Goal: Task Accomplishment & Management: Manage account settings

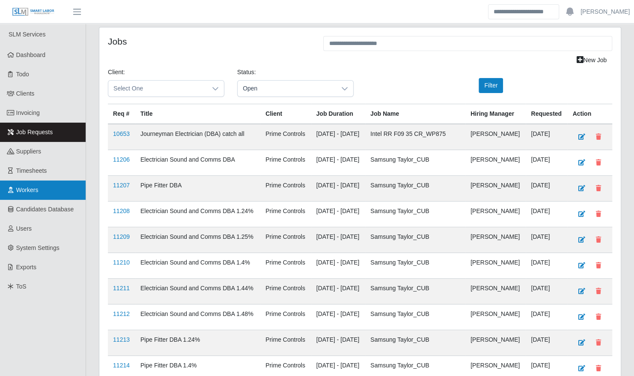
click at [40, 188] on link "Workers" at bounding box center [43, 189] width 86 height 19
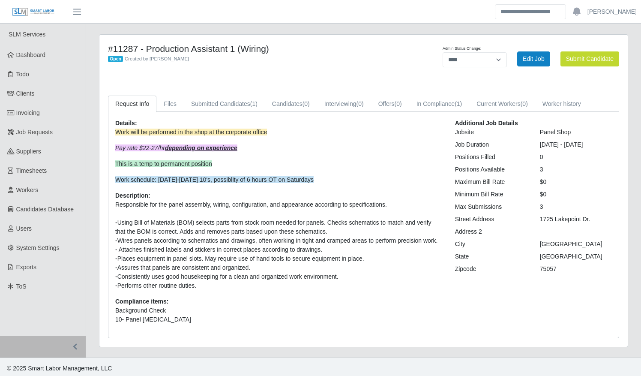
select select "****"
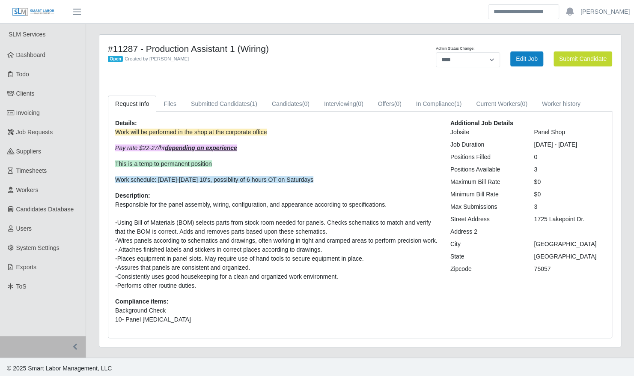
click at [250, 93] on div "**********" at bounding box center [360, 191] width 522 height 312
click at [245, 101] on link "Submitted Candidates (1)" at bounding box center [224, 104] width 81 height 17
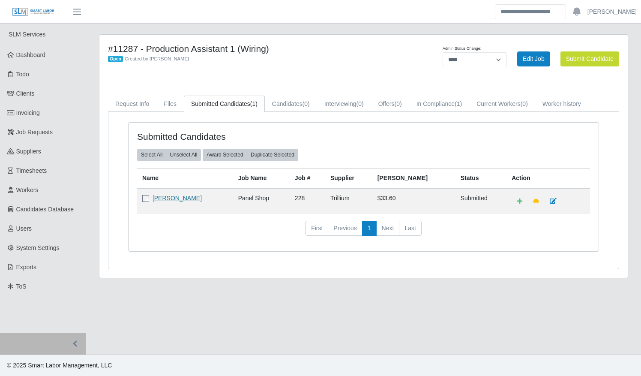
click at [166, 199] on link "William Howard" at bounding box center [176, 197] width 49 height 7
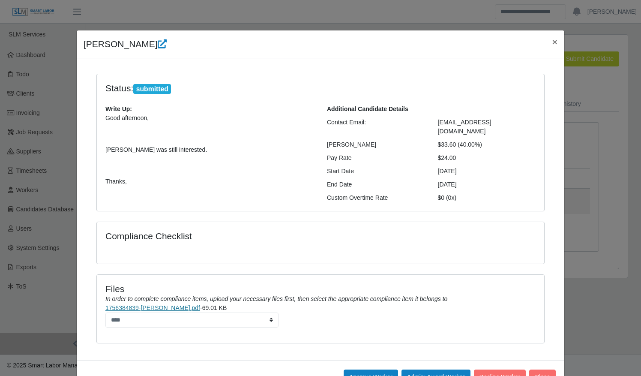
click at [194, 304] on link "1756384839-William Howard Resume.pdf" at bounding box center [152, 307] width 95 height 7
click at [158, 47] on icon at bounding box center [162, 43] width 9 height 9
drag, startPoint x: 453, startPoint y: 146, endPoint x: 81, endPoint y: 45, distance: 386.0
click at [81, 45] on div "William Howard × Status: submitted Write Up: Good afternoon, William was still …" at bounding box center [320, 211] width 488 height 363
copy div "William Howard × Status: submitted Write Up: Good afternoon, William was still …"
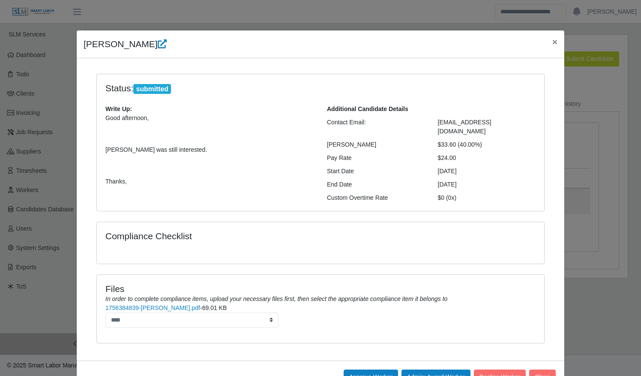
click at [95, 51] on div "William Howard ×" at bounding box center [320, 44] width 487 height 28
click at [215, 110] on div "Write Up: Good afternoon, William was still interested. Thanks," at bounding box center [209, 148] width 221 height 88
click at [511, 193] on div "$0 (0x)" at bounding box center [486, 197] width 111 height 9
click at [182, 304] on link "1756384839-William Howard Resume.pdf" at bounding box center [152, 307] width 95 height 7
click at [552, 45] on span "×" at bounding box center [554, 42] width 5 height 10
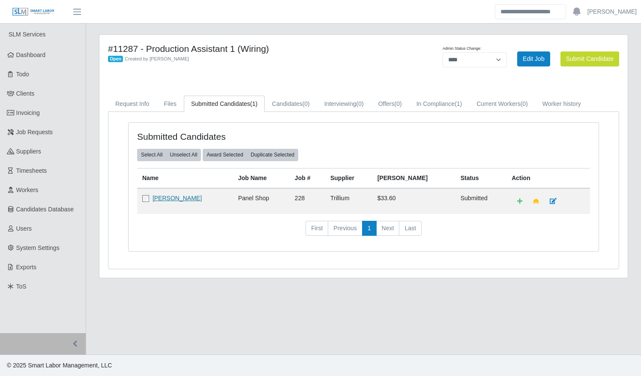
click at [184, 200] on link "William Howard" at bounding box center [176, 197] width 49 height 7
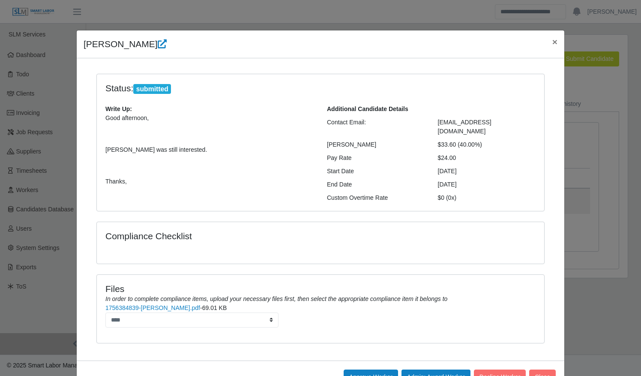
scroll to position [18, 0]
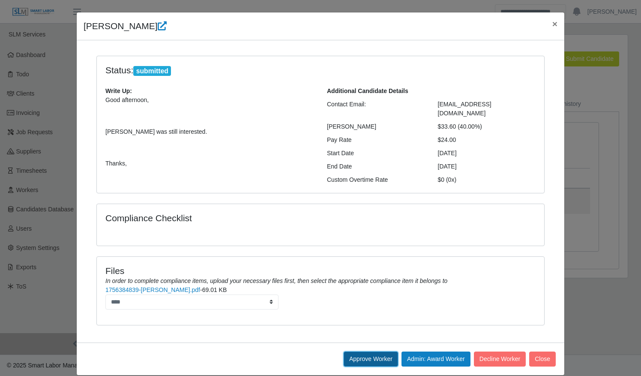
click at [368, 351] on button "Approve Worker" at bounding box center [370, 358] width 54 height 15
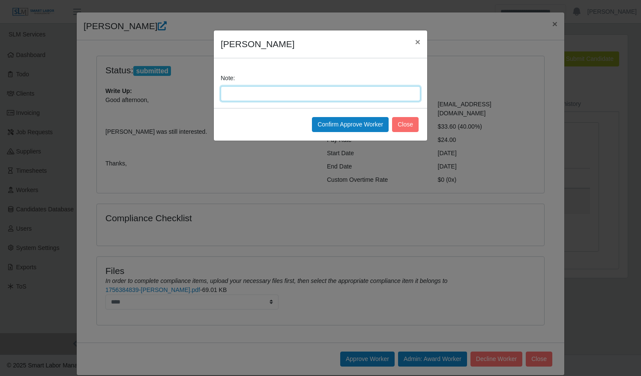
click at [284, 91] on input "Note:" at bounding box center [321, 93] width 200 height 15
type input "**********"
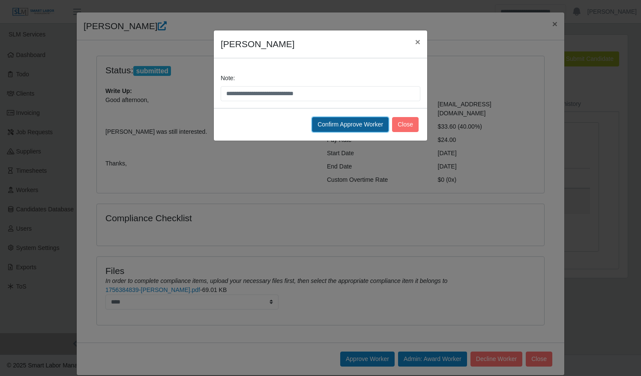
click at [325, 121] on button "Confirm Approve Worker" at bounding box center [350, 124] width 77 height 15
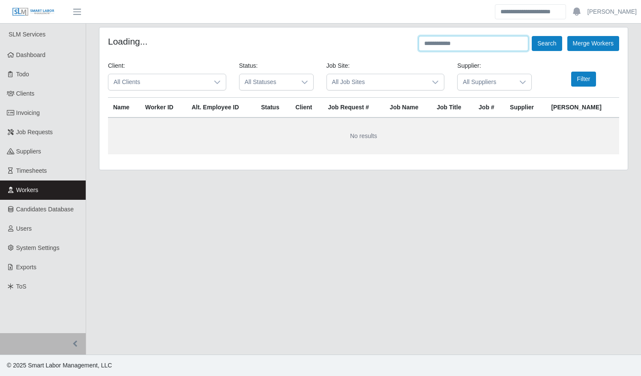
click at [447, 46] on input "text" at bounding box center [473, 43] width 110 height 15
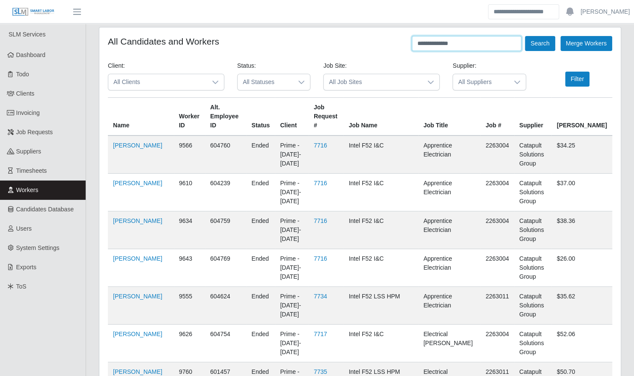
type input "**********"
click at [525, 36] on button "Search" at bounding box center [540, 43] width 30 height 15
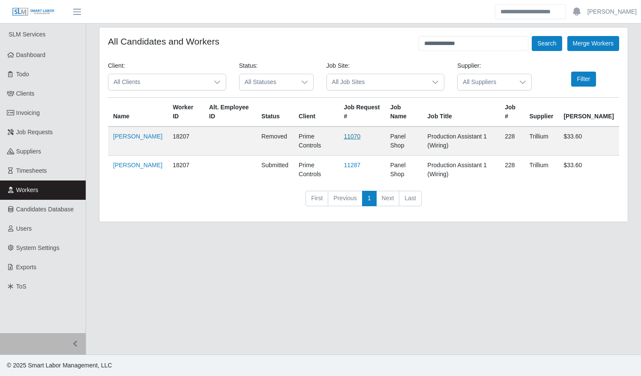
click at [360, 133] on link "11070" at bounding box center [351, 136] width 17 height 7
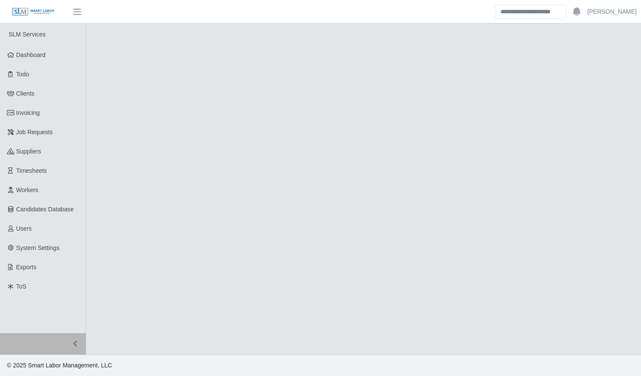
select select "******"
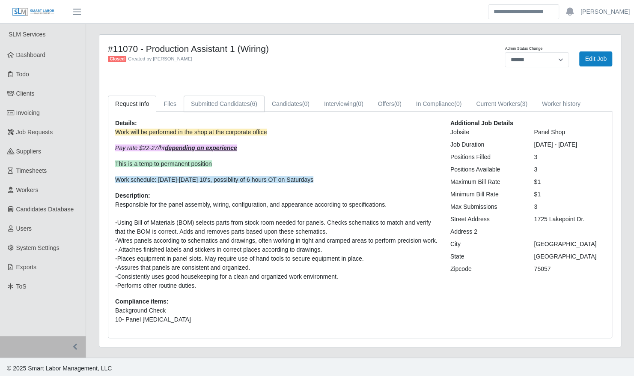
click at [245, 107] on link "Submitted Candidates (6)" at bounding box center [224, 104] width 81 height 17
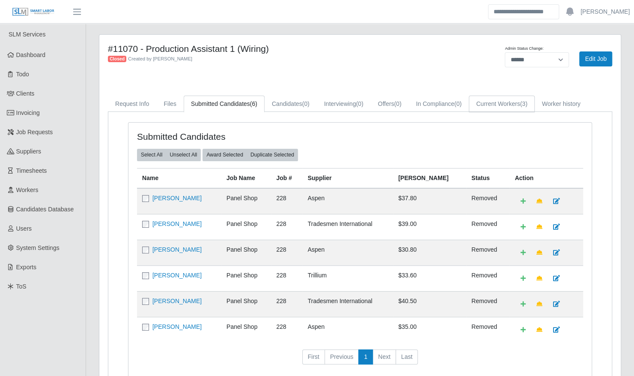
click at [475, 104] on link "Current Workers (3)" at bounding box center [502, 104] width 66 height 17
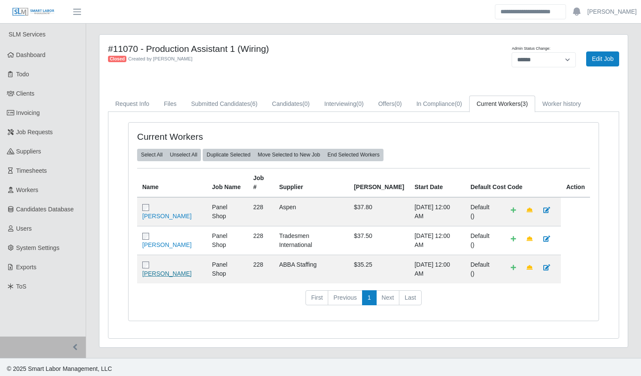
click at [174, 270] on link "Juan Valle" at bounding box center [166, 273] width 49 height 7
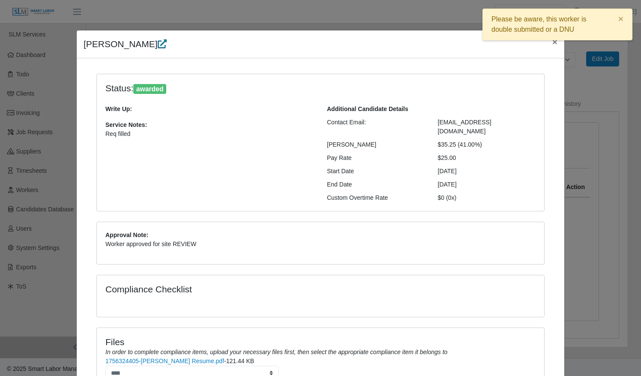
click at [158, 48] on icon at bounding box center [162, 43] width 9 height 9
click at [158, 43] on icon at bounding box center [162, 43] width 9 height 9
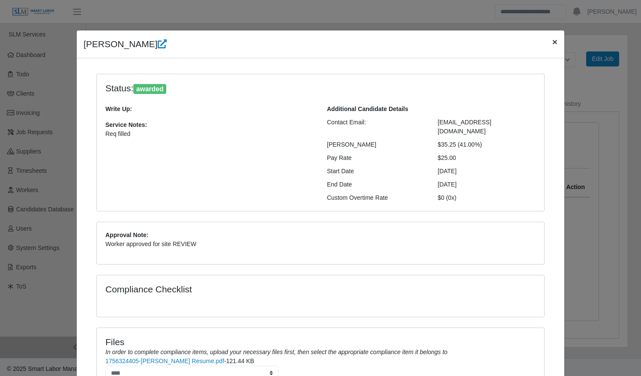
click at [552, 42] on span "×" at bounding box center [554, 42] width 5 height 10
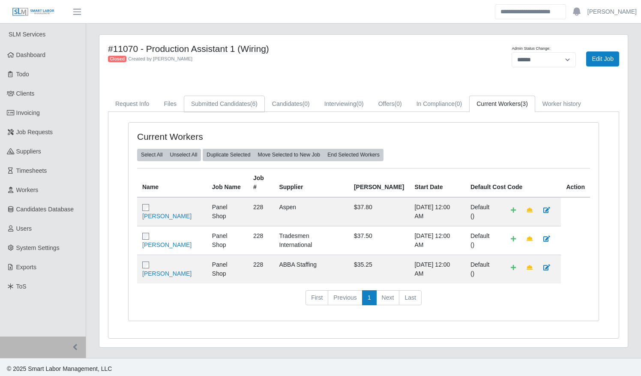
click at [215, 103] on link "Submitted Candidates (6)" at bounding box center [224, 104] width 81 height 17
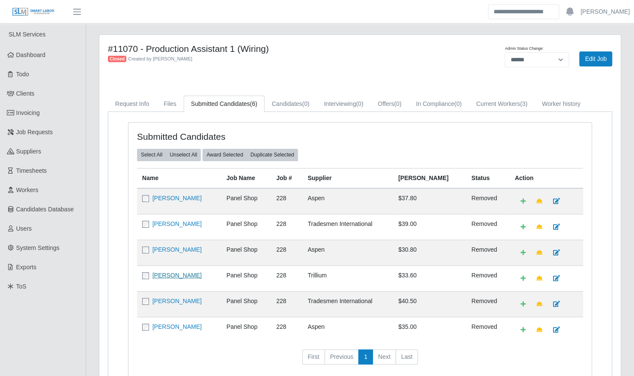
click at [168, 272] on link "William Howard" at bounding box center [176, 275] width 49 height 7
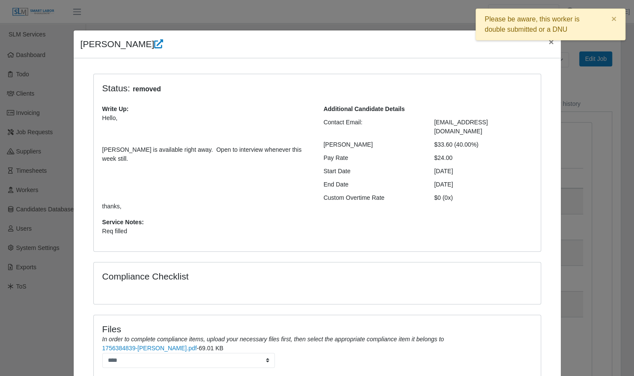
click at [579, 212] on div "William Howard × Status: removed Write Up: Hello, William is available right aw…" at bounding box center [317, 188] width 634 height 376
click at [549, 41] on div "Please be aware, this worker is double submitted or a DNU ×" at bounding box center [551, 27] width 150 height 36
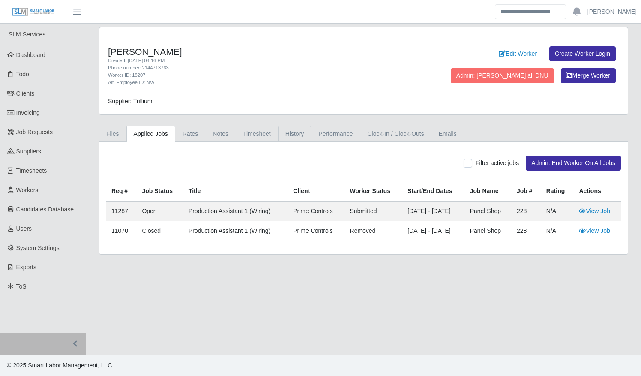
click at [286, 134] on link "History" at bounding box center [294, 133] width 33 height 17
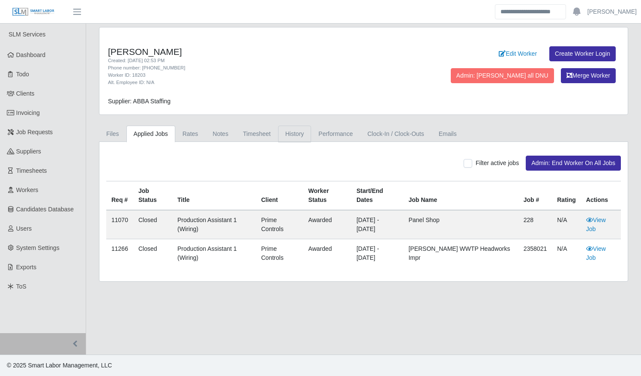
click at [285, 133] on link "History" at bounding box center [294, 133] width 33 height 17
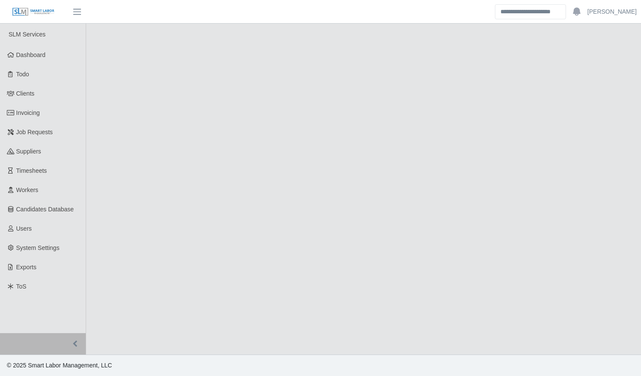
select select "****"
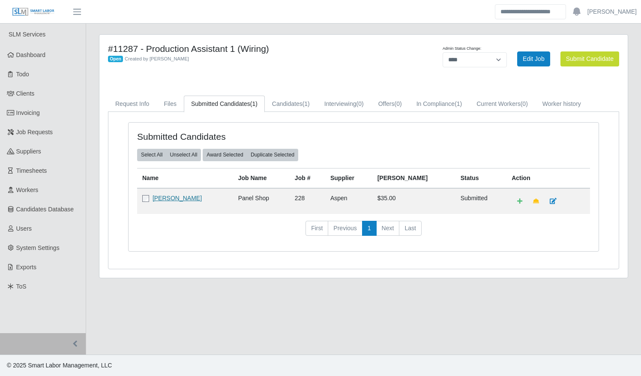
click at [182, 197] on link "[PERSON_NAME]" at bounding box center [176, 197] width 49 height 7
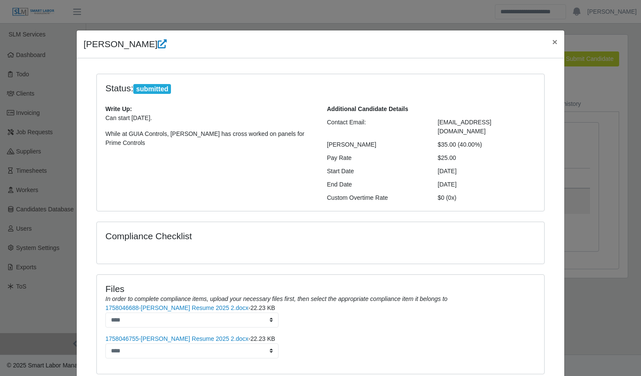
drag, startPoint x: 457, startPoint y: 150, endPoint x: 82, endPoint y: 45, distance: 389.7
click at [82, 45] on div "[PERSON_NAME] × Status: submitted Write Up: Can start [DATE]. While at GUIA Con…" at bounding box center [320, 227] width 488 height 394
copy div "[PERSON_NAME] × Status: submitted Write Up: Can start [DATE]. While at GUIA Con…"
click at [205, 304] on link "1758046688-[PERSON_NAME] Resume 2025 2.docx" at bounding box center [176, 307] width 143 height 7
click at [391, 303] on li "1758046688-Dedra Harper Resume 2025 2.docx - 22.23 KB ****" at bounding box center [320, 315] width 430 height 24
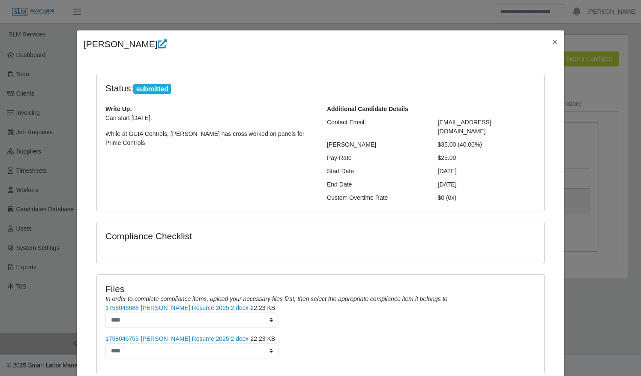
scroll to position [49, 0]
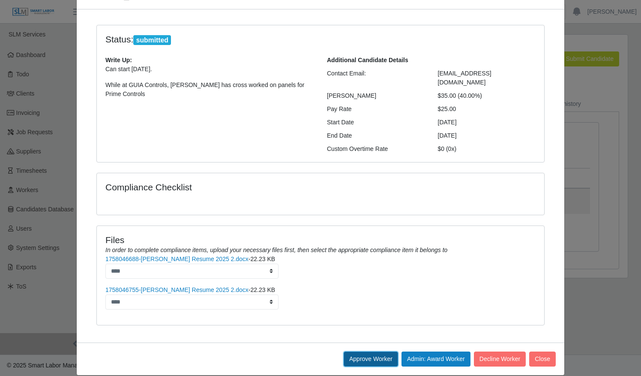
click at [361, 351] on button "Approve Worker" at bounding box center [370, 358] width 54 height 15
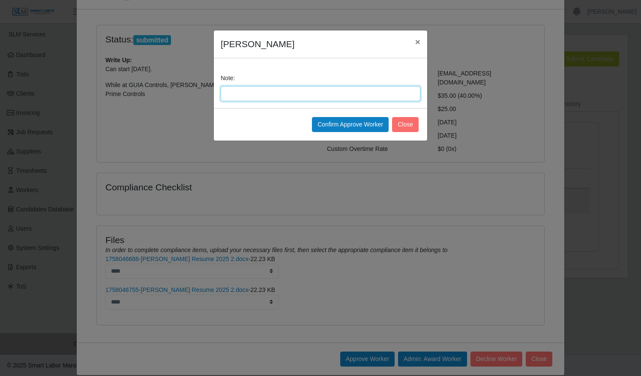
click at [316, 93] on input "Note:" at bounding box center [321, 93] width 200 height 15
type input "**********"
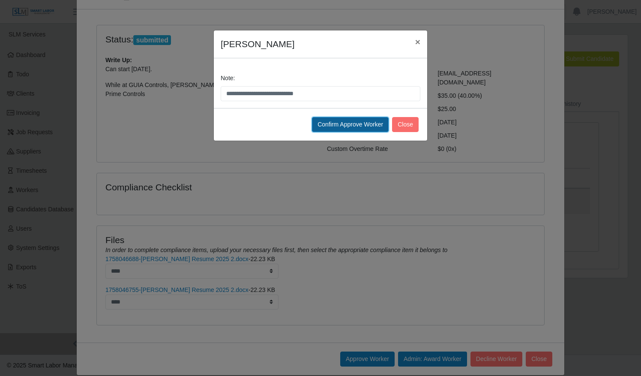
click at [351, 120] on button "Confirm Approve Worker" at bounding box center [350, 124] width 77 height 15
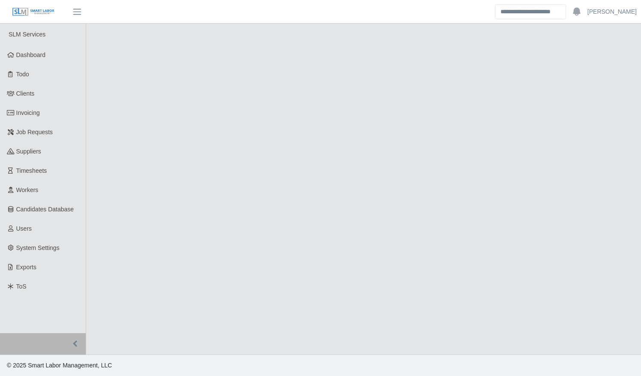
select select "****"
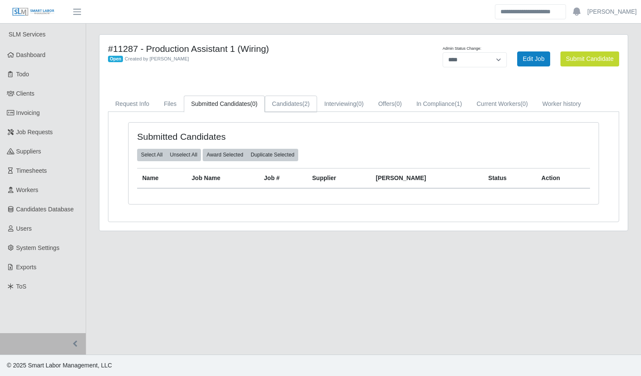
click at [302, 104] on span "(2)" at bounding box center [305, 103] width 7 height 7
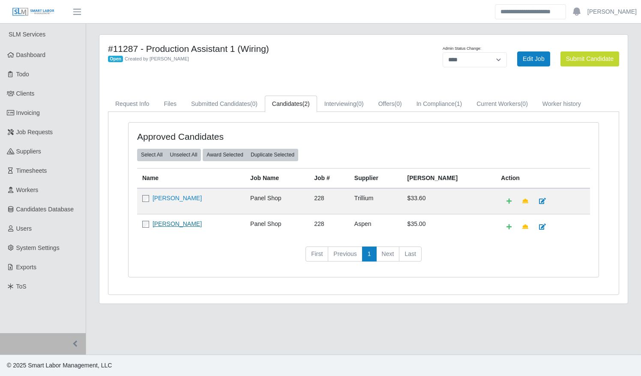
click at [181, 223] on link "Dedra Harper" at bounding box center [176, 223] width 49 height 7
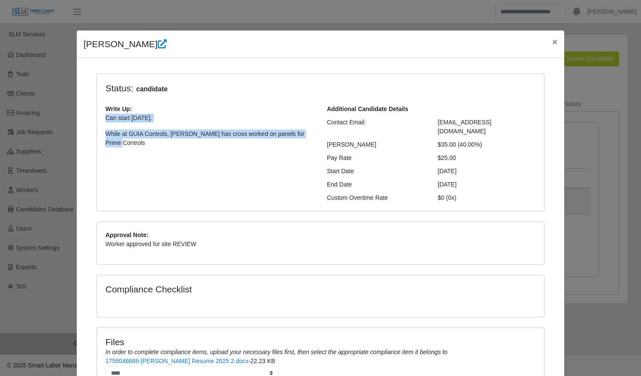
drag, startPoint x: 206, startPoint y: 122, endPoint x: 102, endPoint y: 119, distance: 103.2
click at [105, 119] on p "Can start Monday, September 29th. While at GUIA Controls, Dedra has cross worke…" at bounding box center [209, 130] width 209 height 34
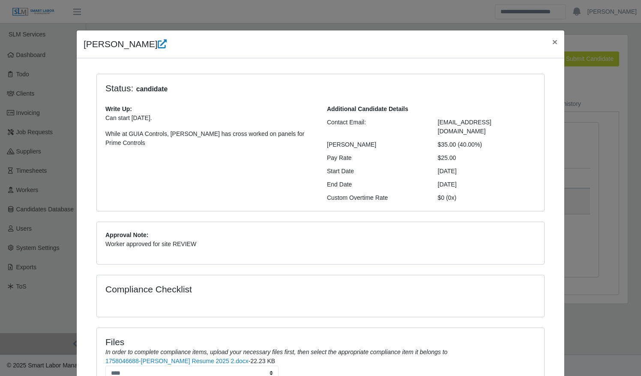
click at [367, 251] on div "Approval Note: Worker approved for site REVIEW" at bounding box center [320, 243] width 447 height 42
click at [552, 40] on span "×" at bounding box center [554, 42] width 5 height 10
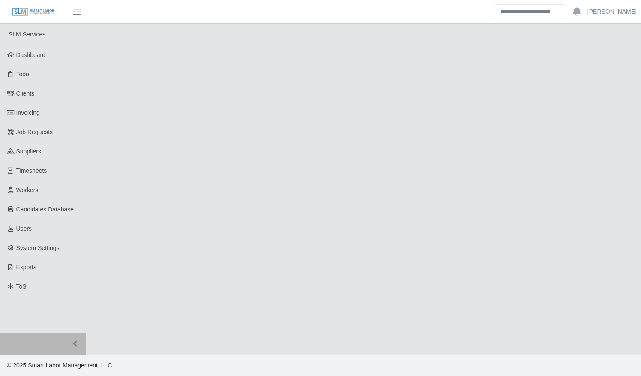
select select "****"
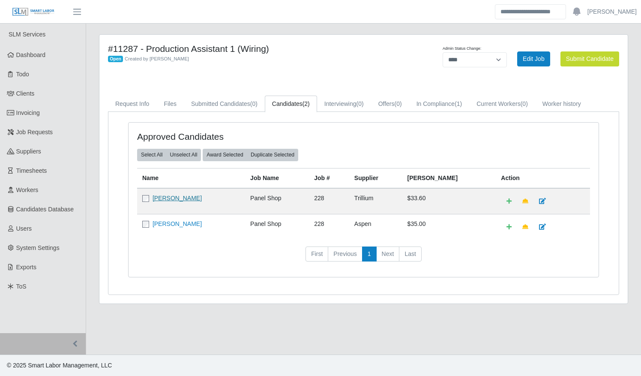
click at [175, 197] on link "William Howard" at bounding box center [176, 197] width 49 height 7
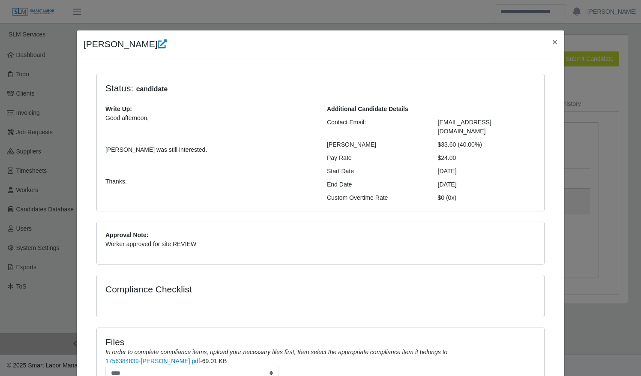
scroll to position [71, 0]
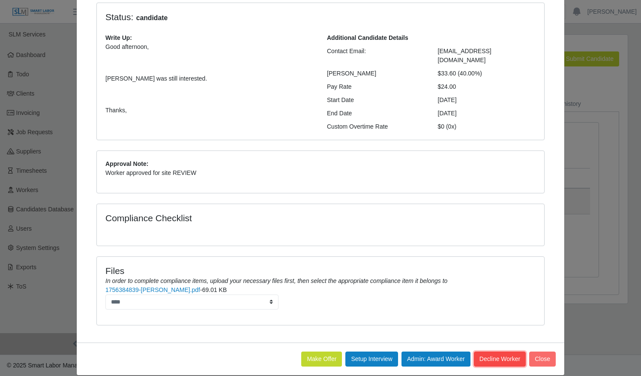
click at [489, 351] on button "Decline Worker" at bounding box center [500, 358] width 52 height 15
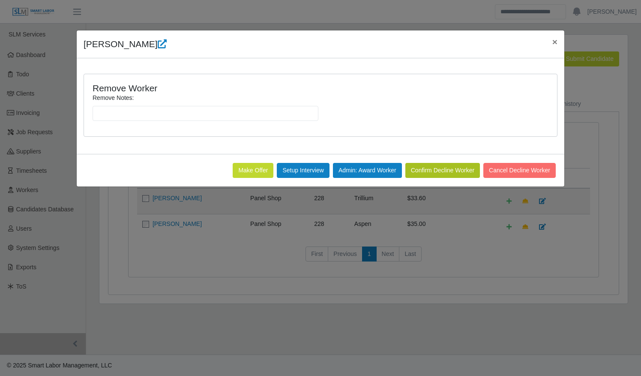
scroll to position [0, 0]
click at [200, 111] on input "Remove Notes:" at bounding box center [206, 113] width 226 height 15
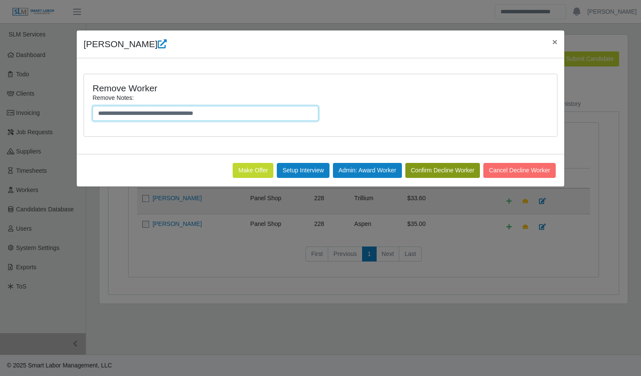
type input "**********"
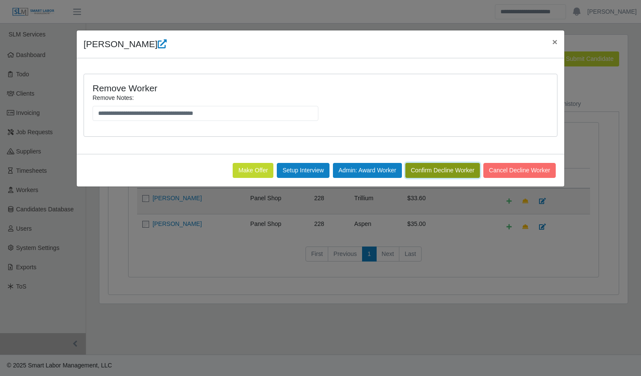
click at [425, 173] on button "Confirm Decline Worker" at bounding box center [442, 170] width 75 height 15
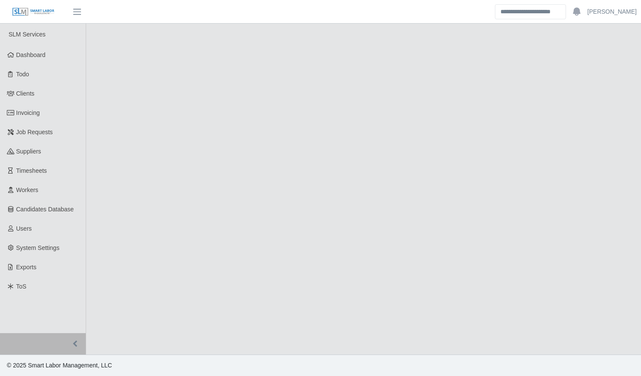
select select "****"
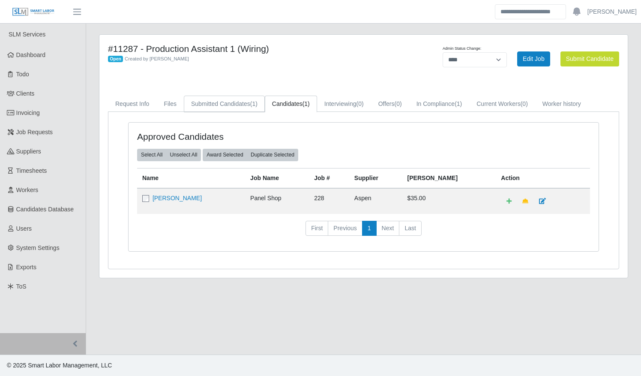
click at [233, 102] on link "Submitted Candidates (1)" at bounding box center [224, 104] width 81 height 17
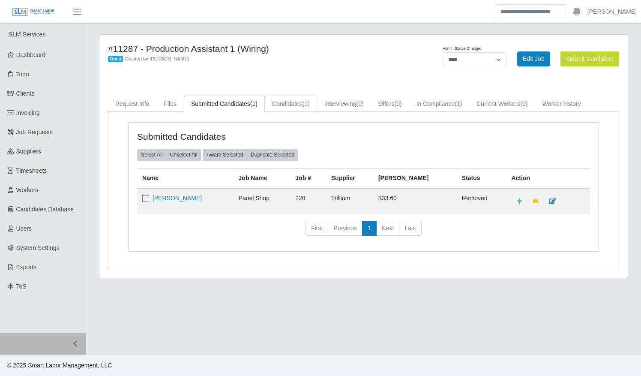
click at [292, 105] on link "Candidates (1)" at bounding box center [291, 104] width 52 height 17
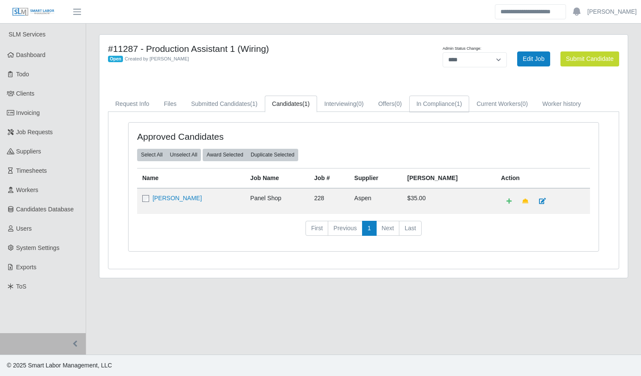
click at [433, 103] on link "In Compliance (1)" at bounding box center [439, 104] width 60 height 17
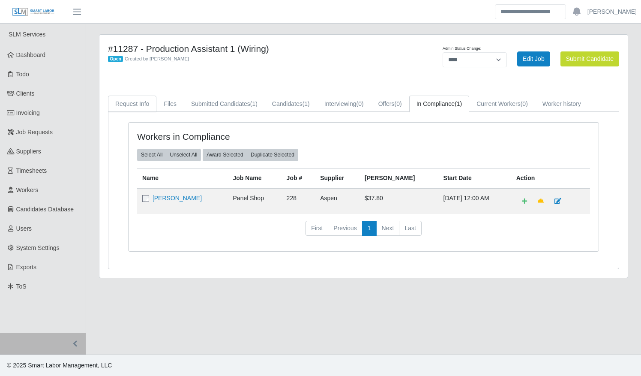
click at [134, 105] on link "Request Info" at bounding box center [132, 104] width 48 height 17
